Goal: Check status: Check status

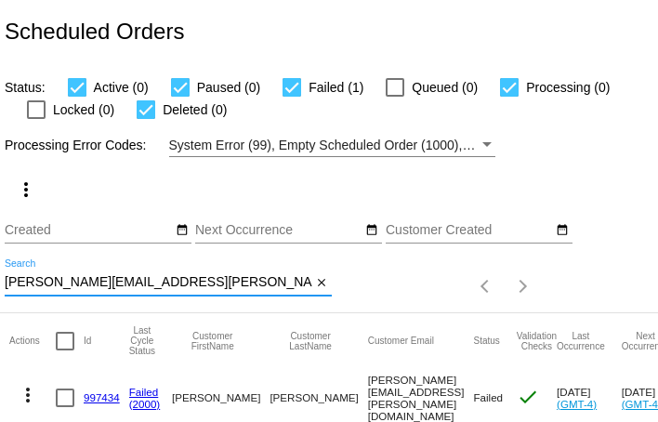
click at [72, 282] on input "jeri.finnegan@gmail.com" at bounding box center [159, 282] width 308 height 15
paste input "mithunany"
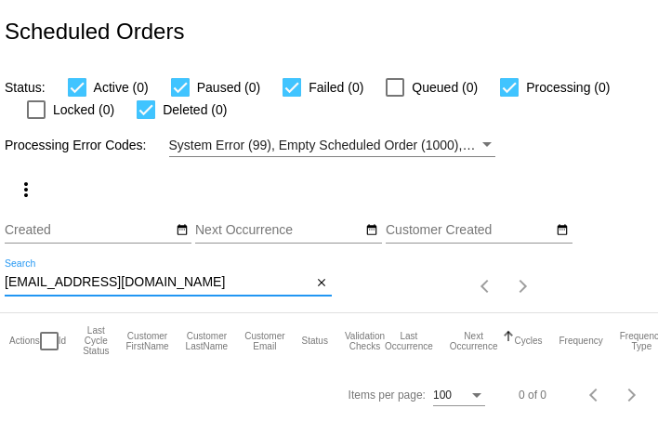
type input "mithunany@gmail.com"
click at [319, 283] on mat-icon "close" at bounding box center [321, 283] width 13 height 15
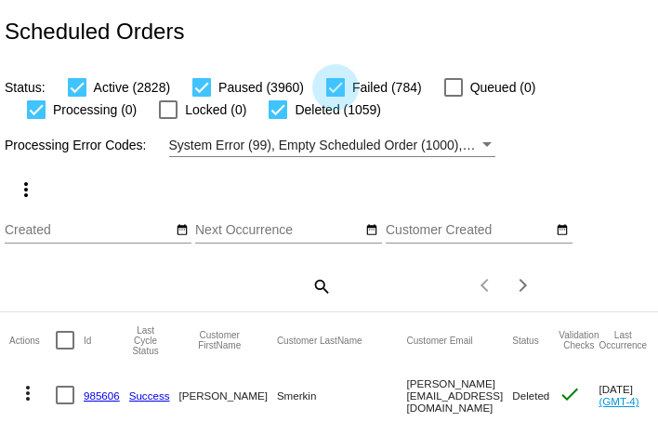
click at [362, 86] on span "Failed (784)" at bounding box center [387, 87] width 70 height 22
click at [336, 97] on input "Failed (784)" at bounding box center [335, 97] width 1 height 1
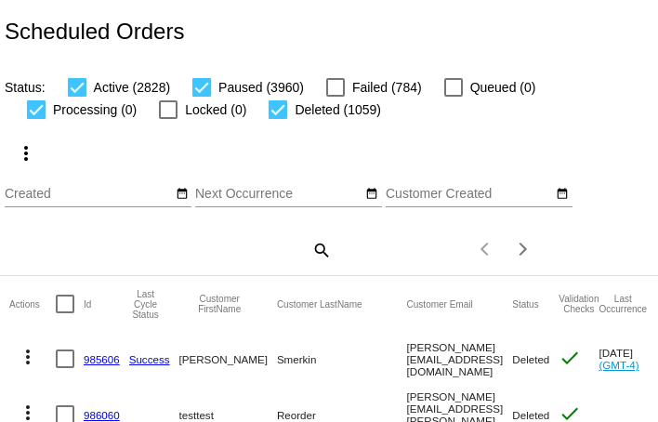
click at [335, 92] on div at bounding box center [335, 87] width 19 height 19
click at [335, 97] on input "Failed (784)" at bounding box center [335, 97] width 1 height 1
checkbox input "true"
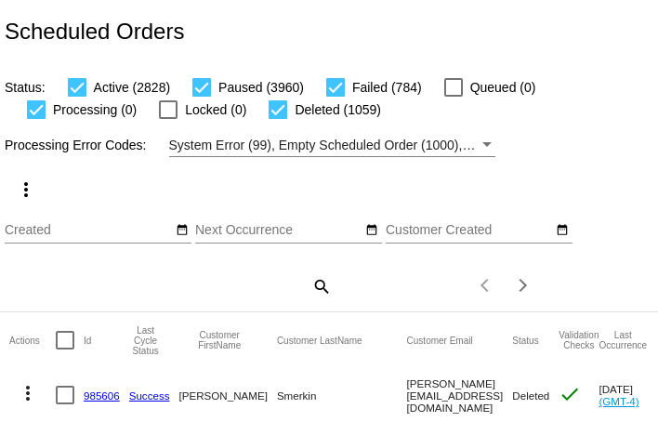
click at [281, 110] on div at bounding box center [278, 109] width 19 height 19
click at [278, 119] on input "Deleted (1059)" at bounding box center [277, 119] width 1 height 1
checkbox input "false"
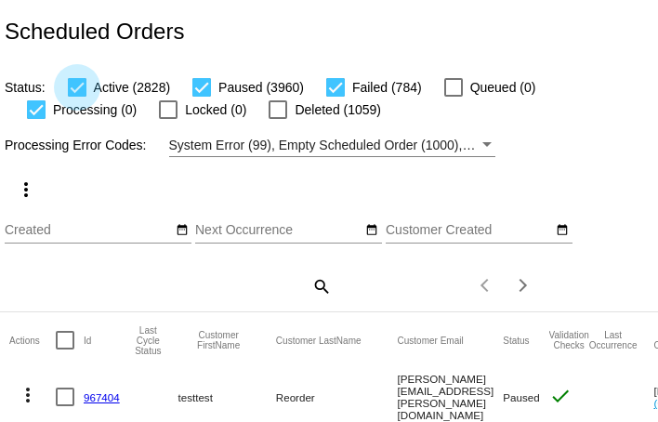
click at [78, 85] on div at bounding box center [77, 87] width 19 height 19
click at [77, 97] on input "Active (2828)" at bounding box center [76, 97] width 1 height 1
checkbox input "false"
click at [36, 112] on div at bounding box center [36, 109] width 19 height 19
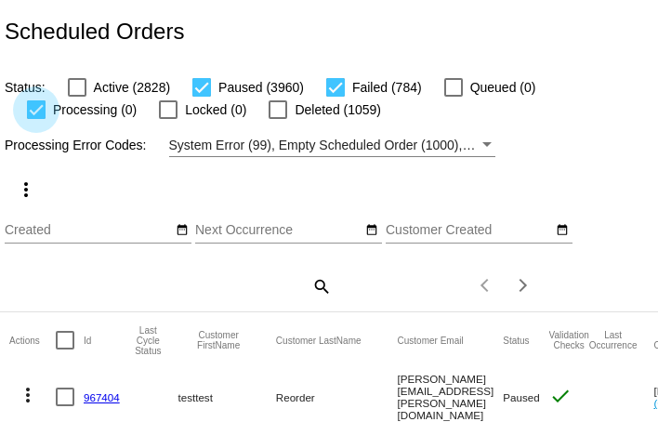
click at [36, 119] on input "Processing (0)" at bounding box center [35, 119] width 1 height 1
checkbox input "false"
click at [203, 89] on div at bounding box center [201, 87] width 19 height 19
click at [202, 97] on input "Paused (3960)" at bounding box center [201, 97] width 1 height 1
checkbox input "false"
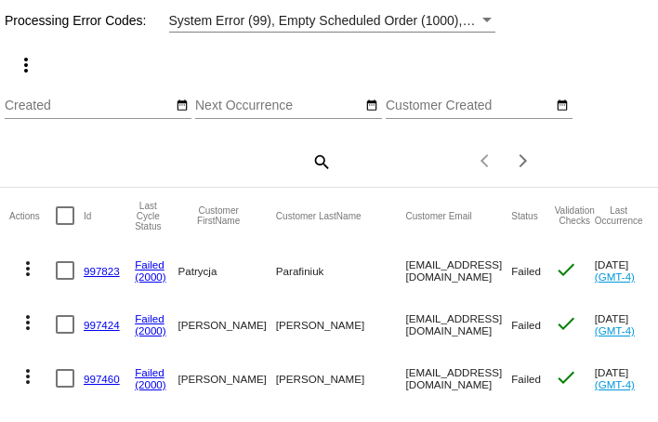
scroll to position [165, 0]
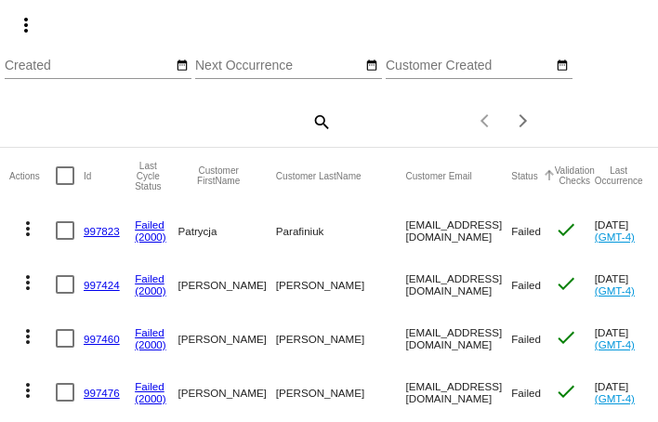
click at [544, 175] on div at bounding box center [549, 175] width 11 height 11
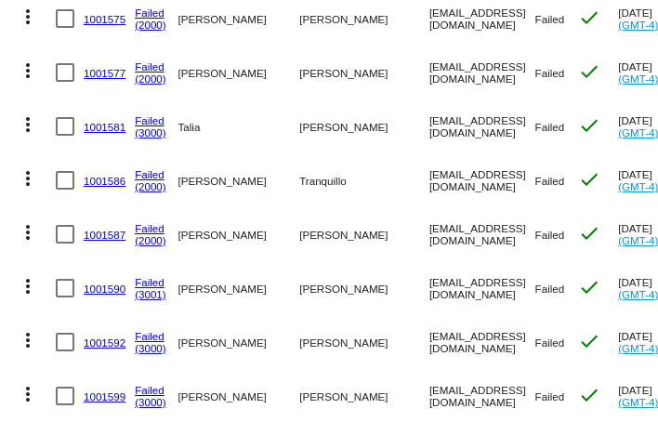
scroll to position [5388, 0]
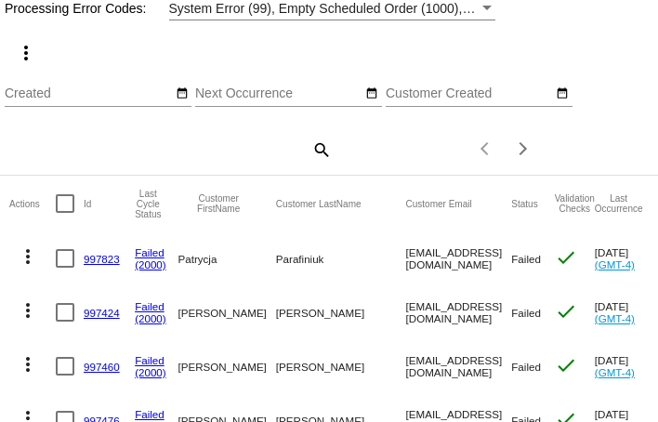
scroll to position [147, 0]
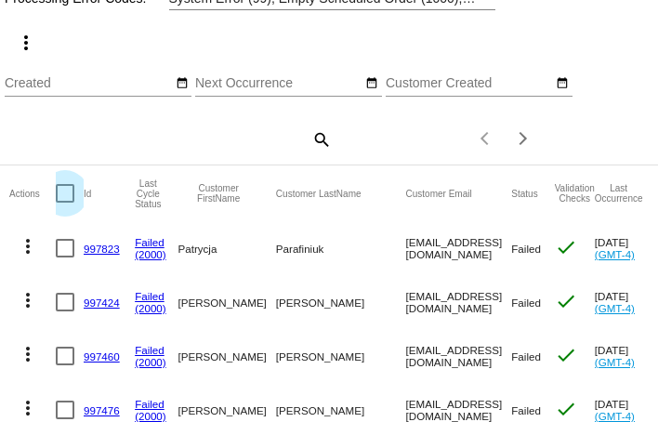
click at [66, 193] on div at bounding box center [65, 193] width 19 height 19
click at [65, 203] on input "checkbox" at bounding box center [64, 203] width 1 height 1
checkbox input "true"
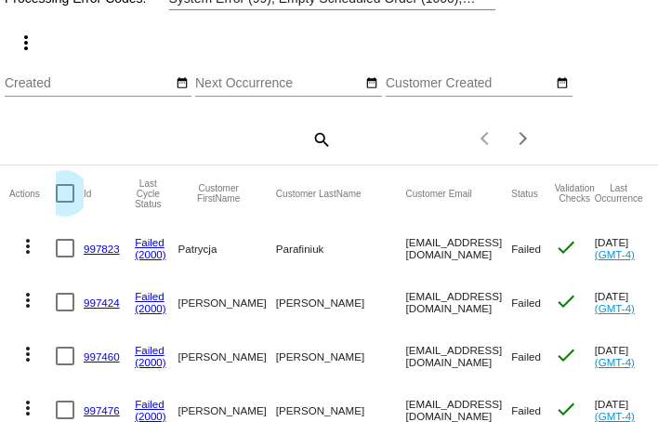
checkbox input "true"
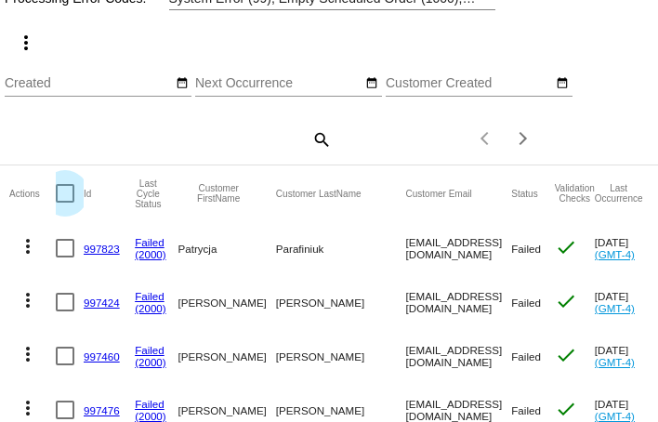
checkbox input "true"
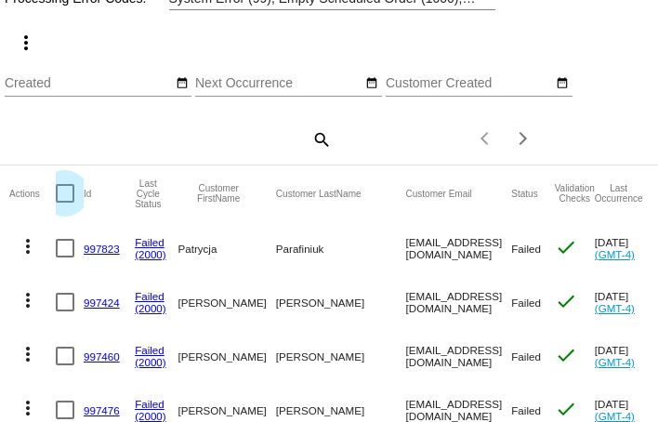
checkbox input "true"
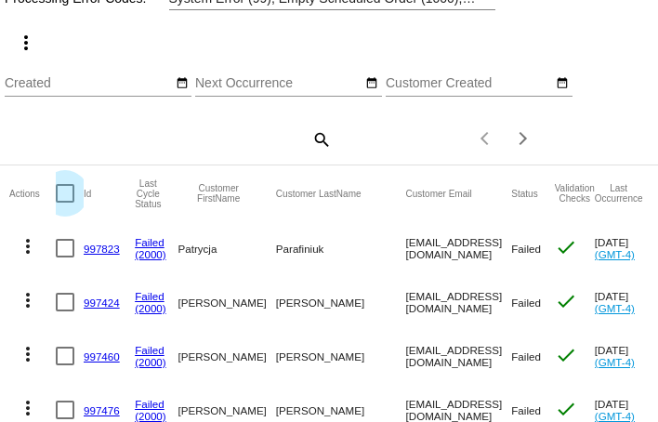
checkbox input "true"
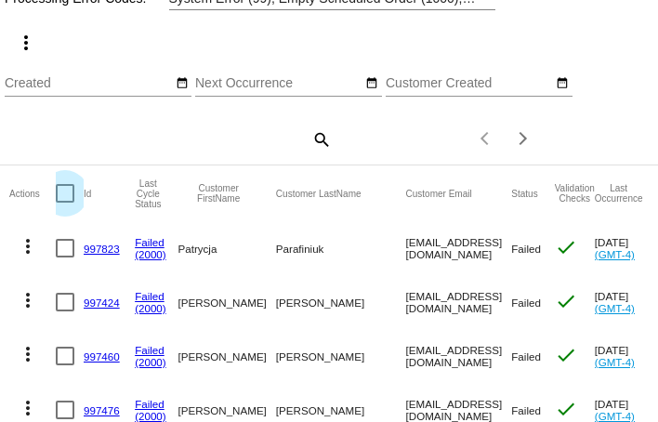
checkbox input "true"
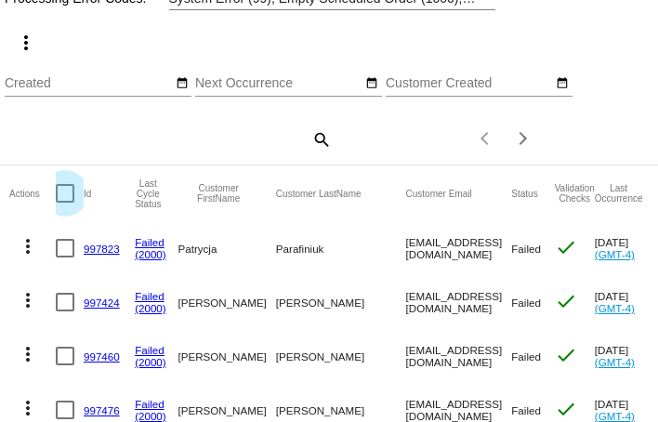
checkbox input "true"
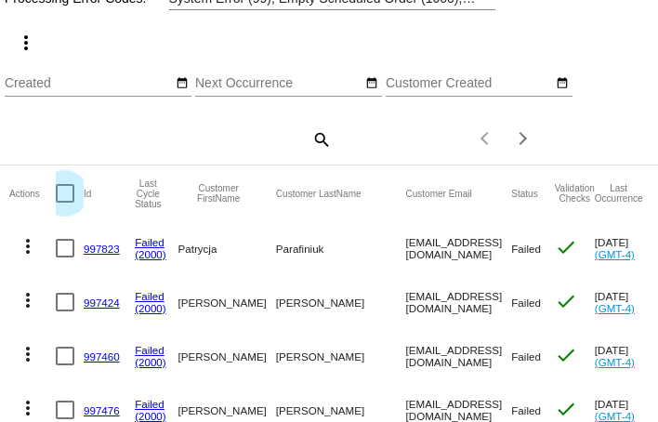
checkbox input "true"
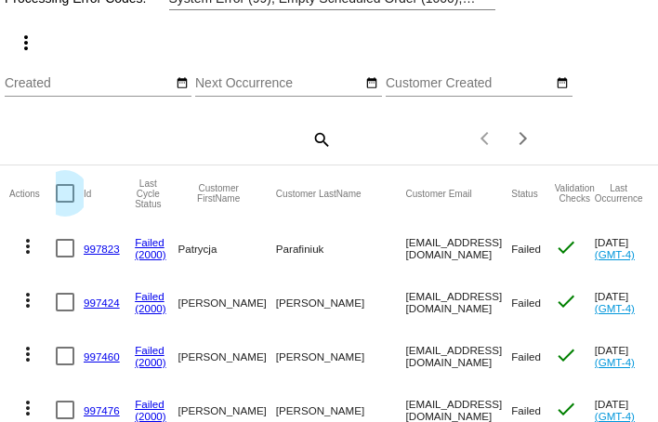
checkbox input "true"
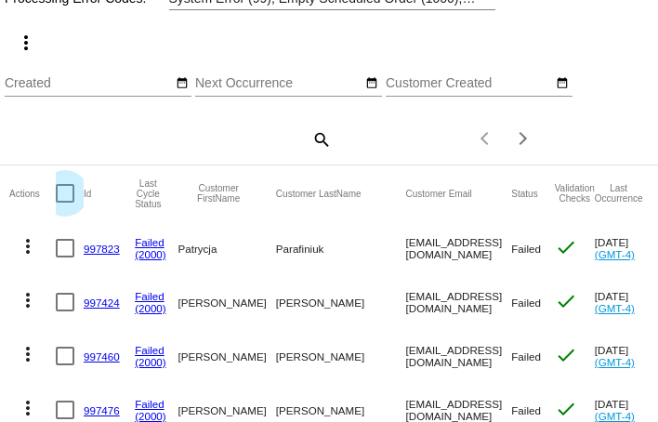
checkbox input "true"
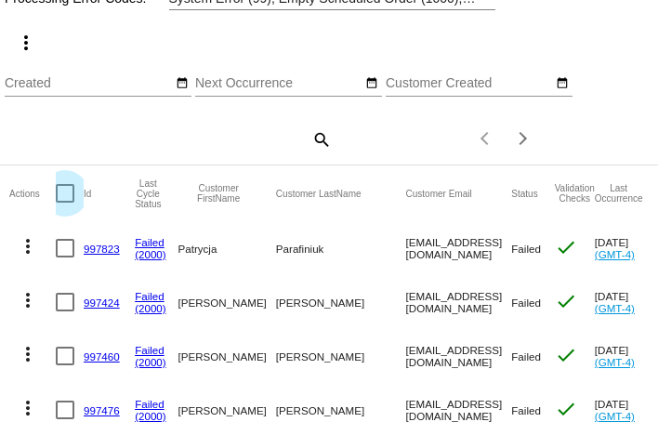
checkbox input "true"
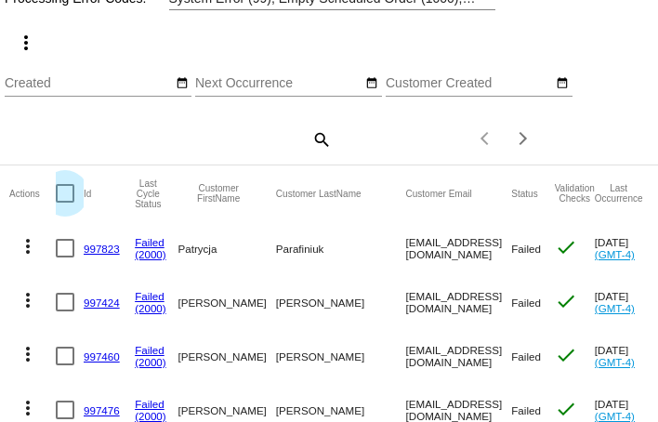
checkbox input "true"
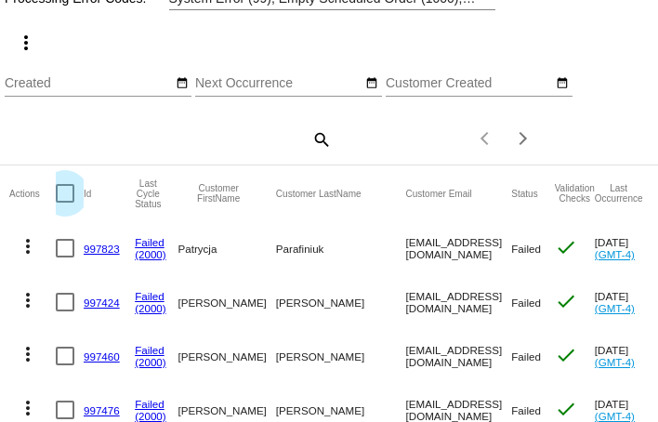
checkbox input "true"
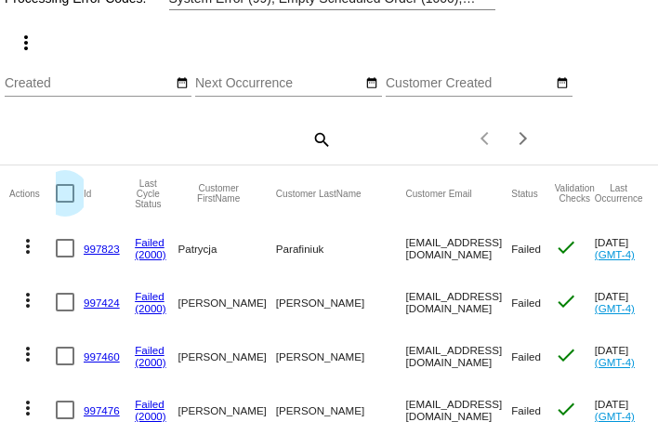
checkbox input "true"
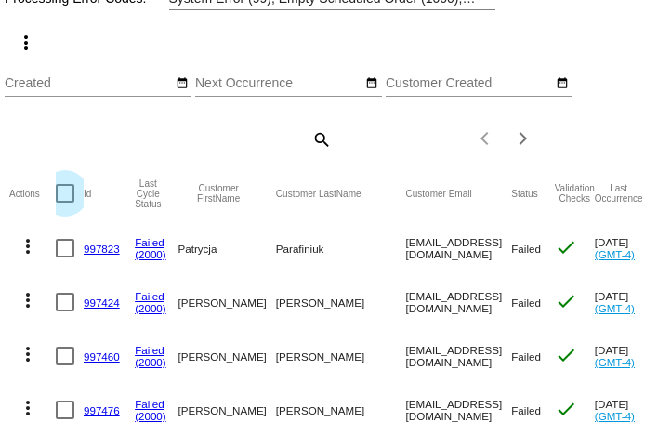
checkbox input "true"
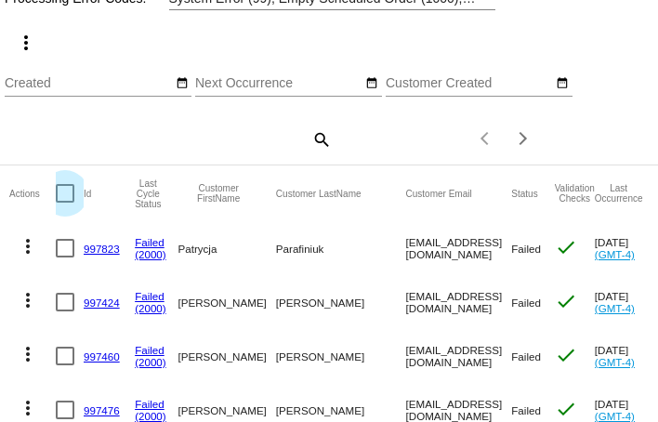
checkbox input "true"
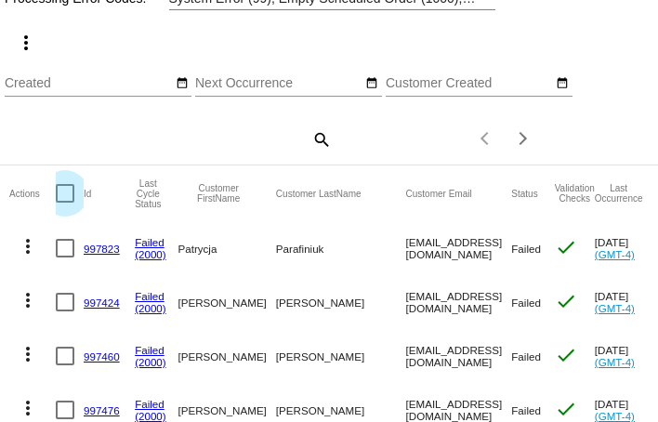
checkbox input "true"
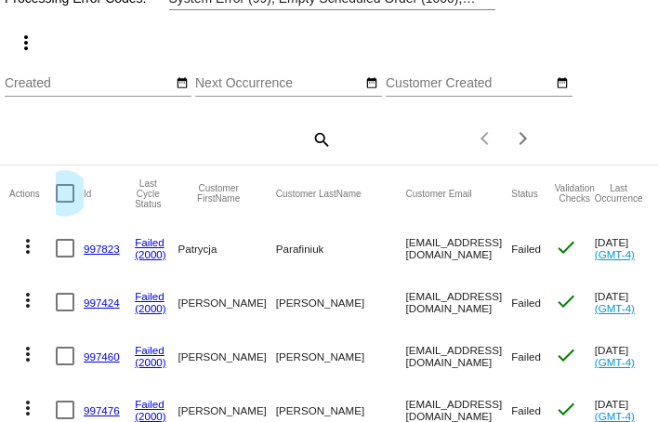
checkbox input "true"
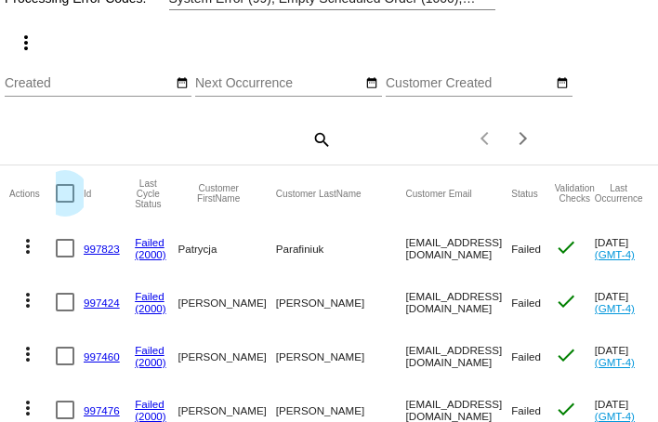
checkbox input "true"
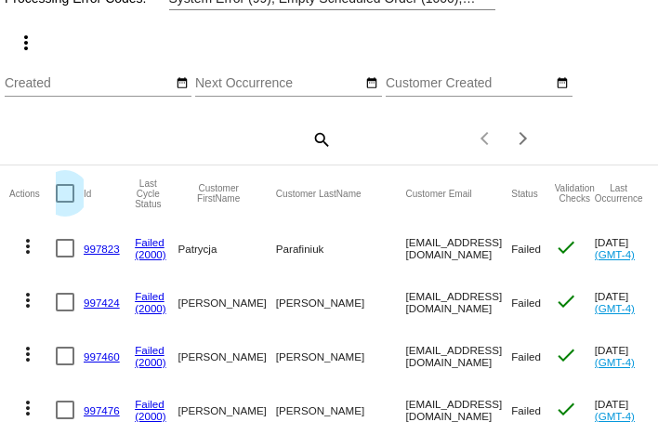
checkbox input "true"
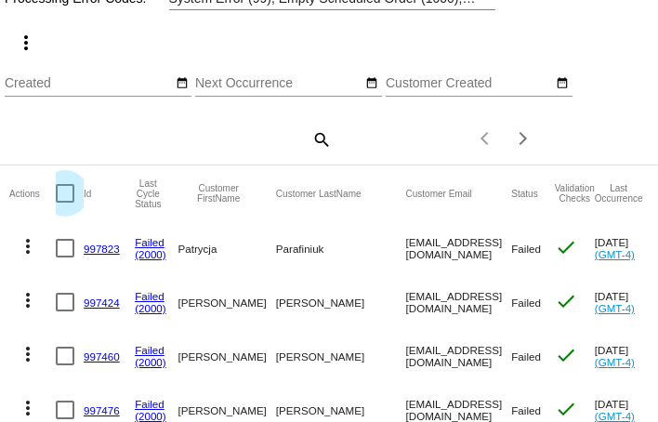
checkbox input "true"
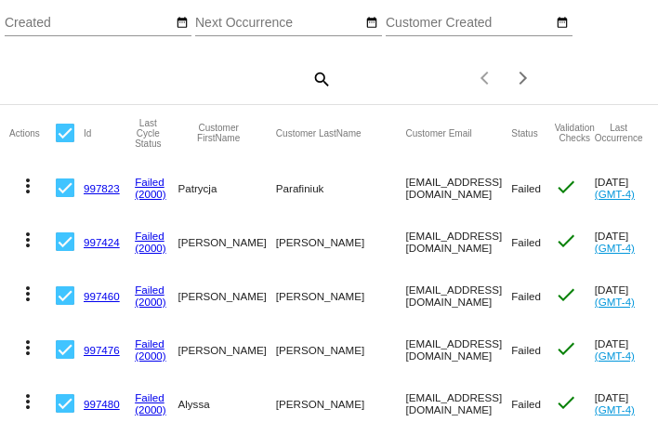
scroll to position [0, 0]
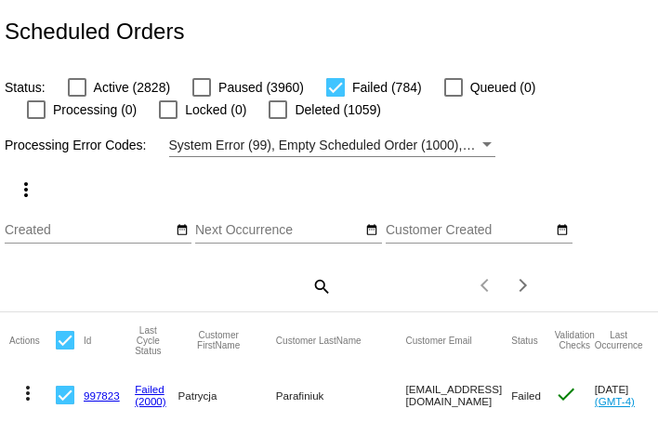
click at [331, 86] on div at bounding box center [335, 87] width 19 height 19
click at [335, 97] on input "Failed (784)" at bounding box center [335, 97] width 1 height 1
checkbox input "false"
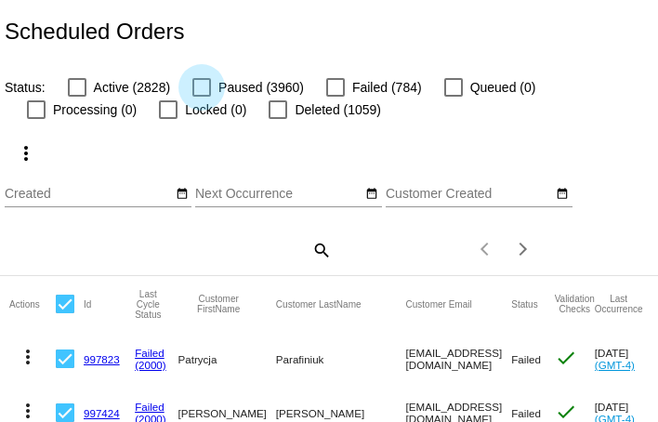
click at [203, 88] on div at bounding box center [201, 87] width 19 height 19
click at [202, 97] on input "Paused (3960)" at bounding box center [201, 97] width 1 height 1
checkbox input "true"
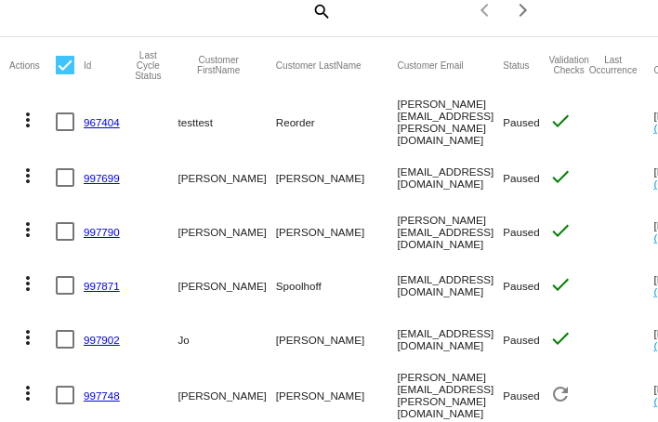
scroll to position [240, 0]
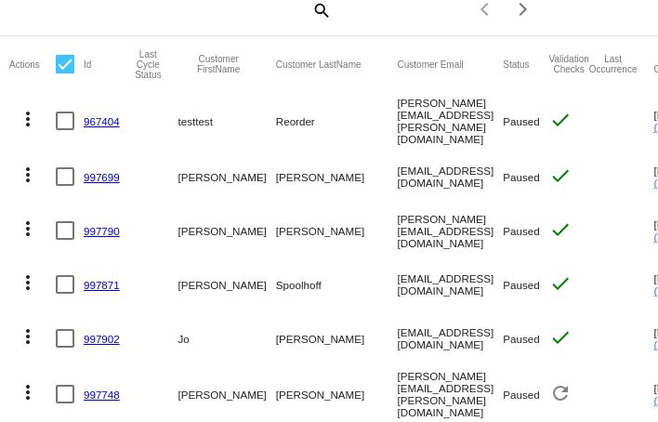
click at [27, 175] on mat-icon "more_vert" at bounding box center [28, 175] width 22 height 22
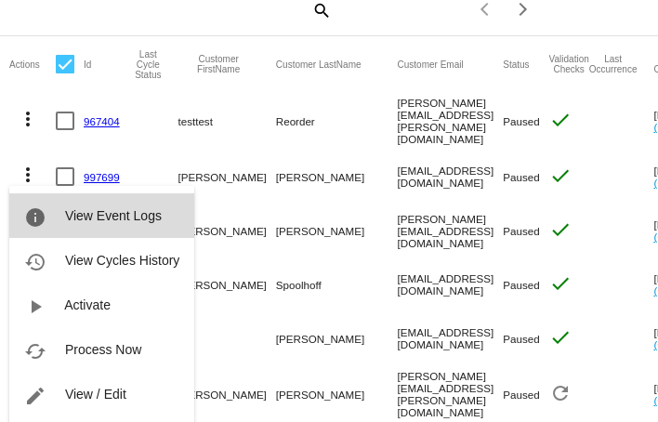
click at [97, 216] on span "View Event Logs" at bounding box center [113, 215] width 97 height 15
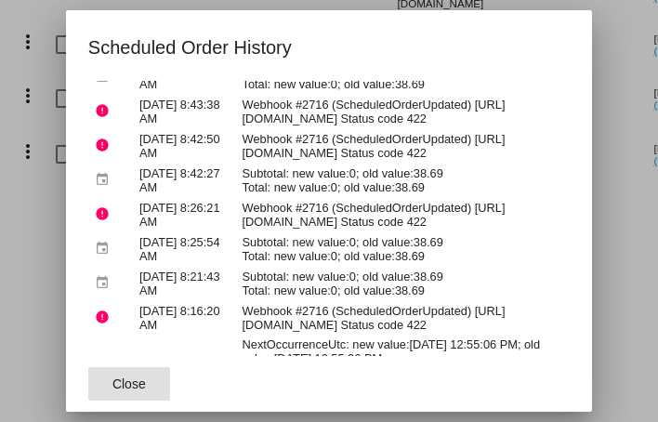
scroll to position [0, 0]
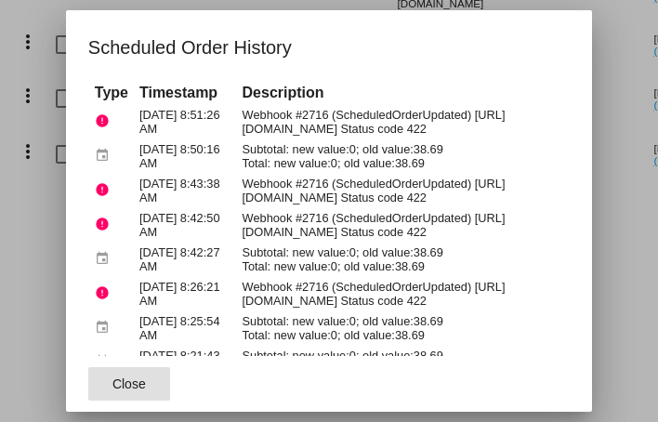
click at [650, 35] on div at bounding box center [329, 211] width 658 height 422
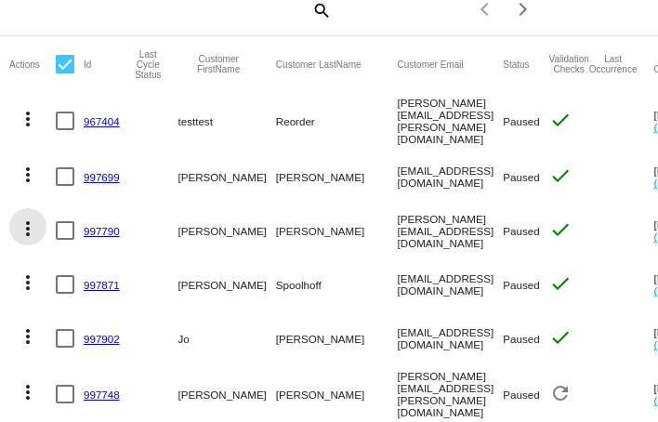
click at [22, 224] on mat-icon "more_vert" at bounding box center [28, 228] width 22 height 22
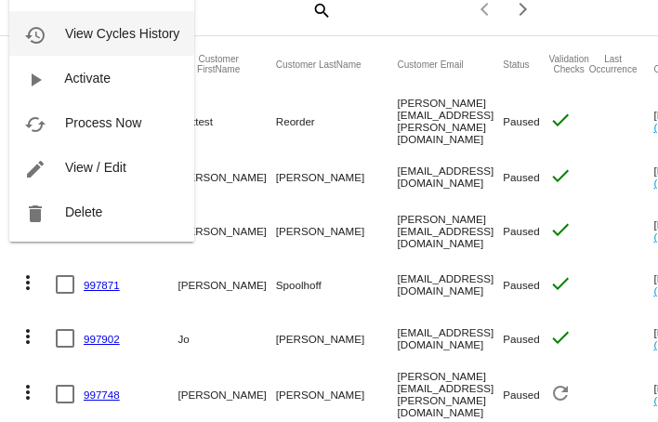
click at [77, 39] on span "View Cycles History" at bounding box center [122, 33] width 114 height 15
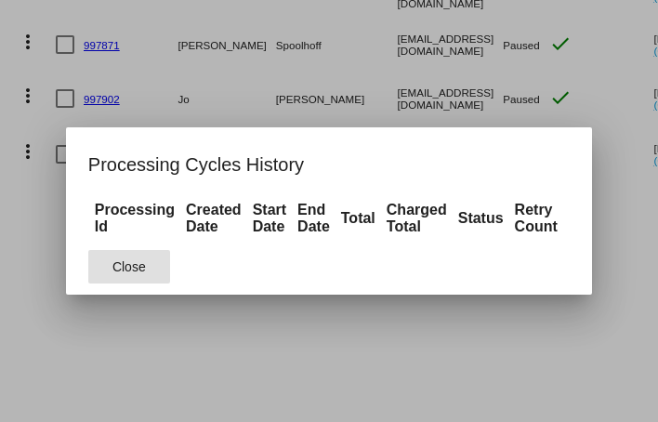
click at [146, 262] on span "Close" at bounding box center [128, 266] width 33 height 15
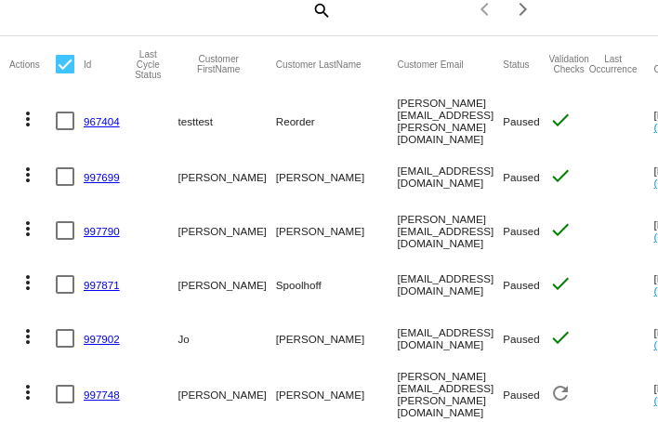
click at [30, 220] on mat-icon "more_vert" at bounding box center [28, 228] width 22 height 22
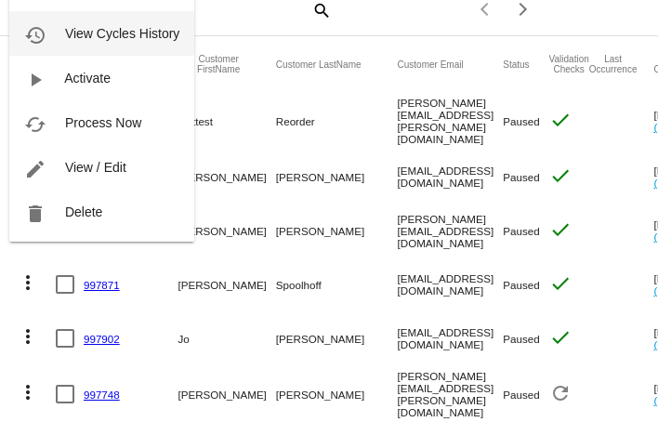
click at [69, 30] on span "View Cycles History" at bounding box center [122, 33] width 114 height 15
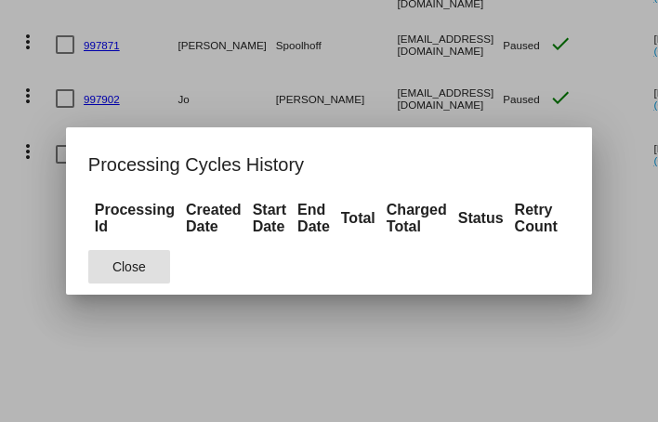
click at [145, 271] on span "Close" at bounding box center [128, 266] width 33 height 15
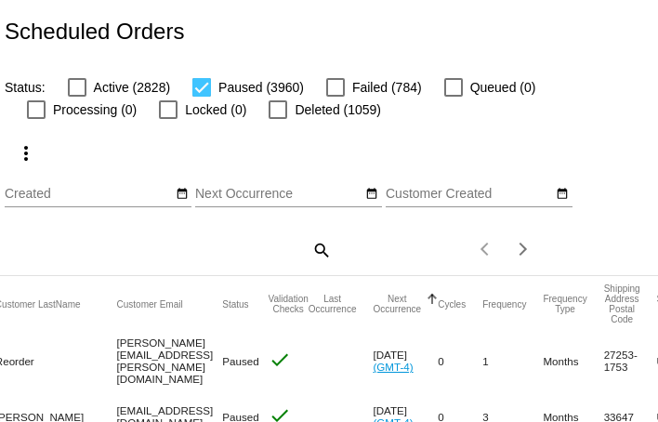
click at [433, 297] on div at bounding box center [432, 299] width 2 height 9
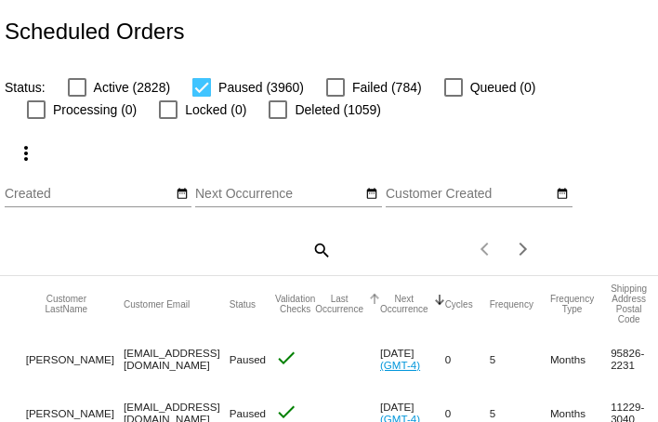
click at [375, 296] on div at bounding box center [375, 299] width 2 height 9
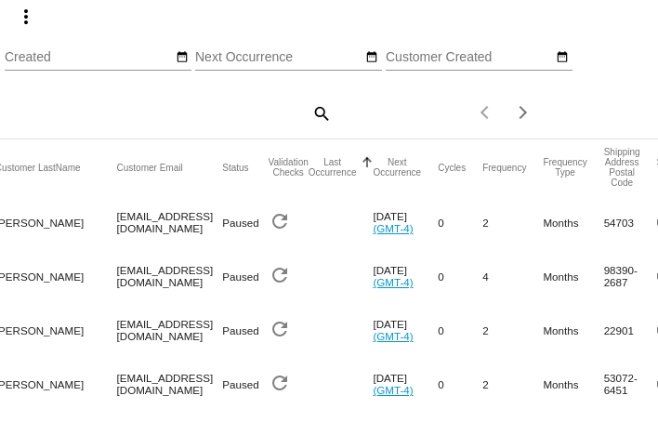
scroll to position [135, 0]
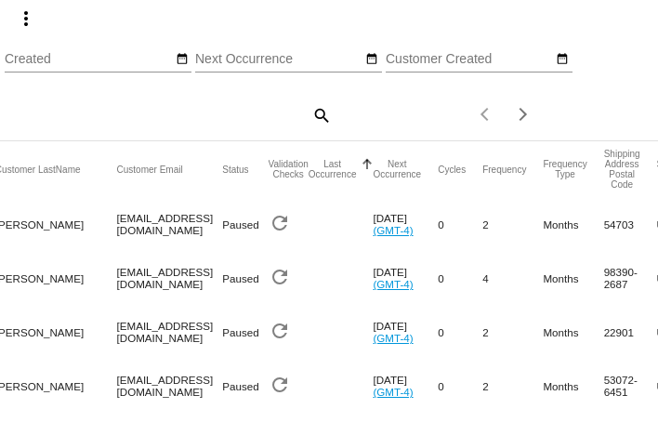
click at [366, 163] on div at bounding box center [367, 164] width 2 height 9
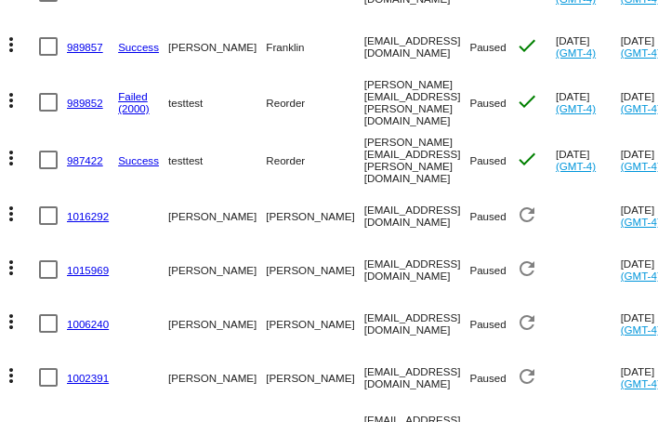
scroll to position [0, 0]
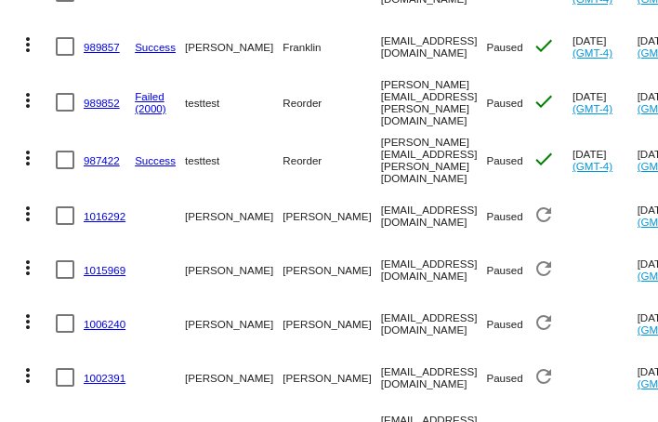
click at [32, 203] on mat-icon "more_vert" at bounding box center [28, 214] width 22 height 22
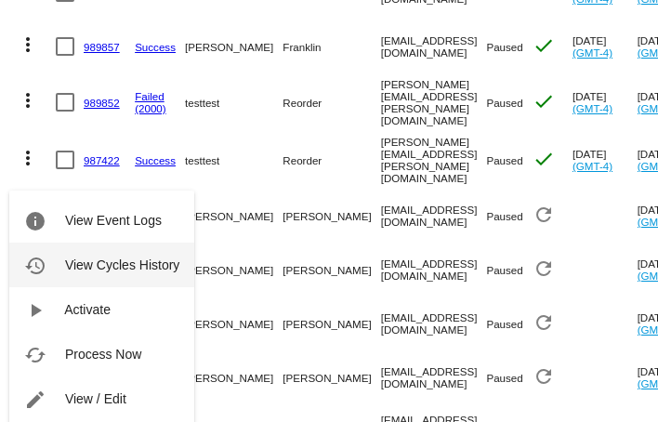
click at [96, 262] on span "View Cycles History" at bounding box center [122, 264] width 114 height 15
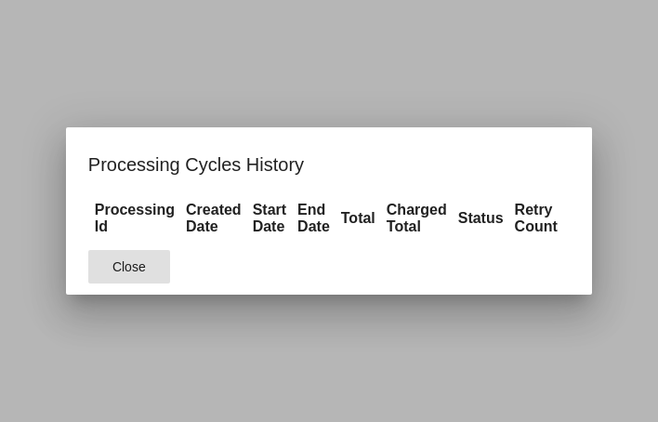
click at [125, 269] on span "Close" at bounding box center [128, 266] width 33 height 15
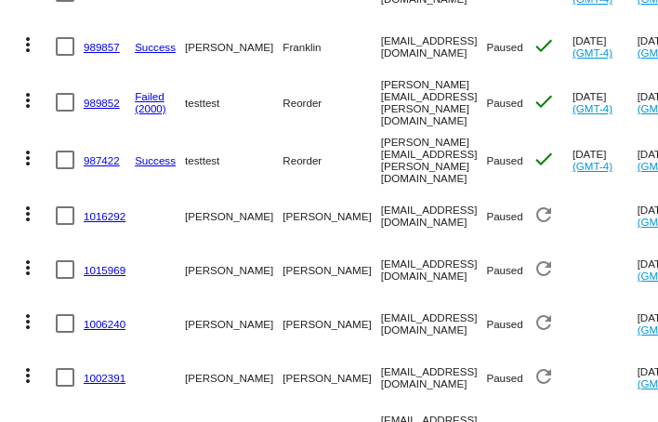
click at [30, 203] on mat-icon "more_vert" at bounding box center [28, 214] width 22 height 22
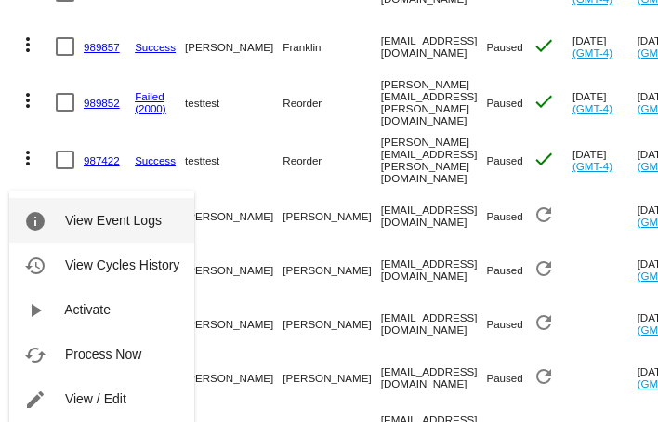
click at [82, 215] on span "View Event Logs" at bounding box center [113, 220] width 97 height 15
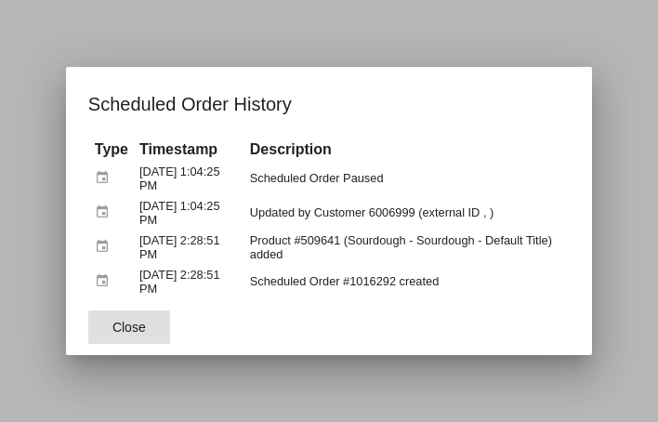
click at [138, 330] on span "Close" at bounding box center [128, 327] width 33 height 15
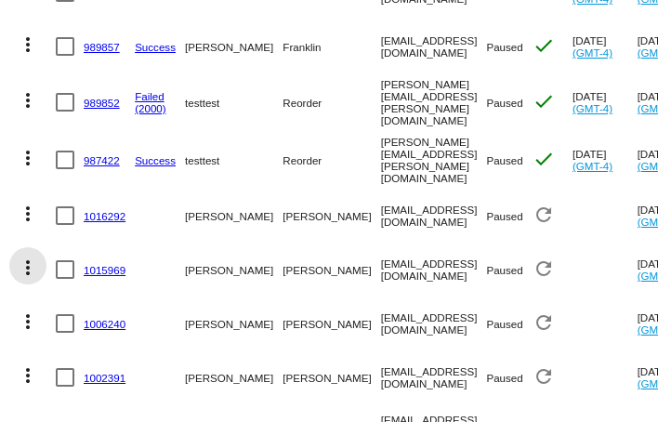
click at [22, 257] on mat-icon "more_vert" at bounding box center [28, 268] width 22 height 22
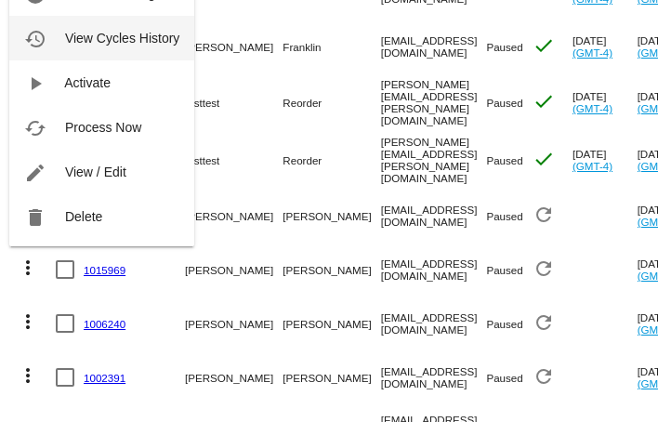
click at [86, 37] on span "View Cycles History" at bounding box center [122, 38] width 114 height 15
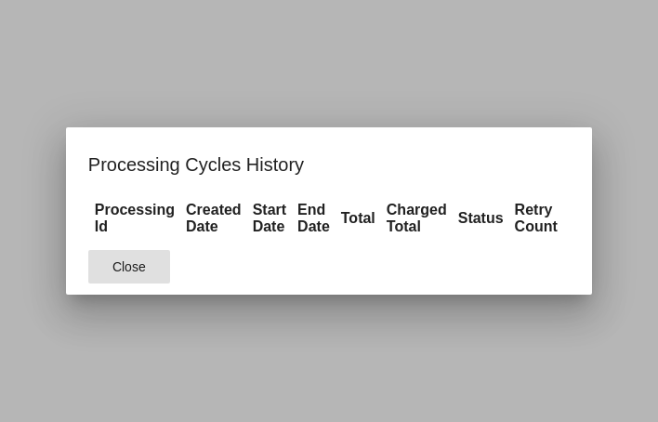
click at [148, 265] on button "Close" at bounding box center [129, 266] width 82 height 33
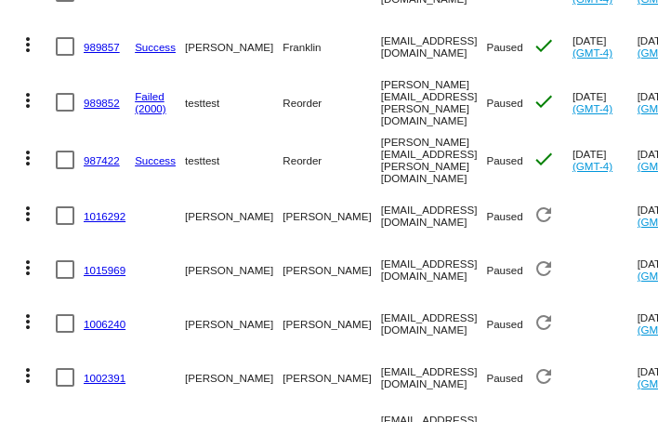
click at [27, 257] on mat-icon "more_vert" at bounding box center [28, 268] width 22 height 22
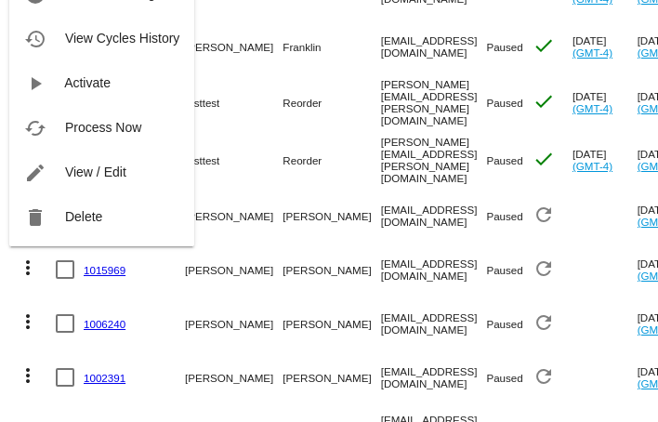
click at [301, 133] on div at bounding box center [329, 211] width 658 height 422
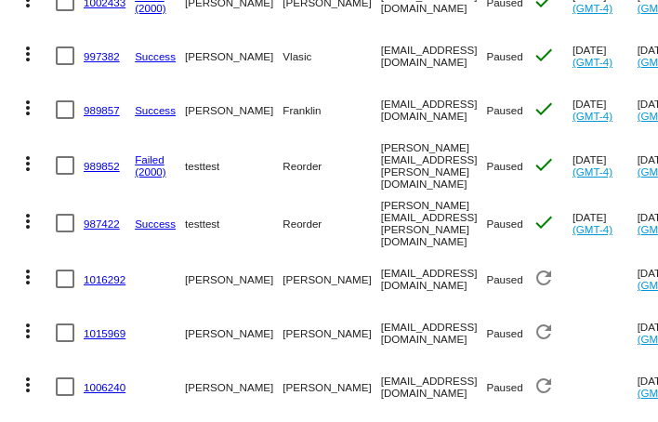
scroll to position [2967, 0]
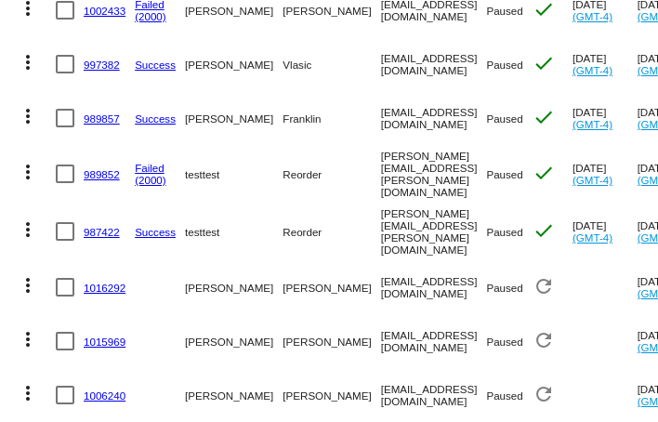
click at [27, 328] on mat-icon "more_vert" at bounding box center [28, 339] width 22 height 22
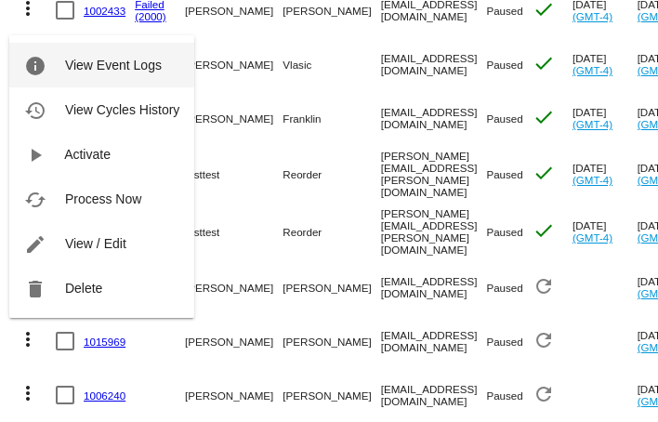
click at [79, 72] on span "View Event Logs" at bounding box center [113, 65] width 97 height 15
